Goal: Information Seeking & Learning: Learn about a topic

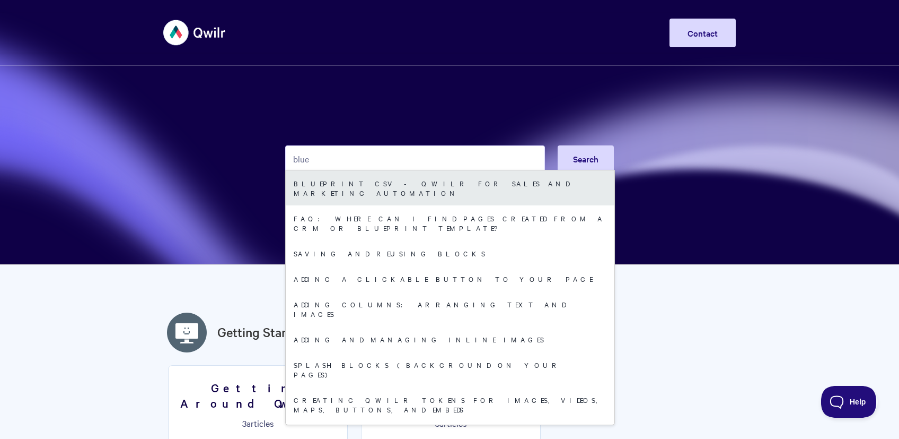
type input "blue"
click at [465, 183] on link "Blueprint CSV - Qwilr for sales and marketing automation" at bounding box center [450, 187] width 329 height 35
